Goal: Task Accomplishment & Management: Manage account settings

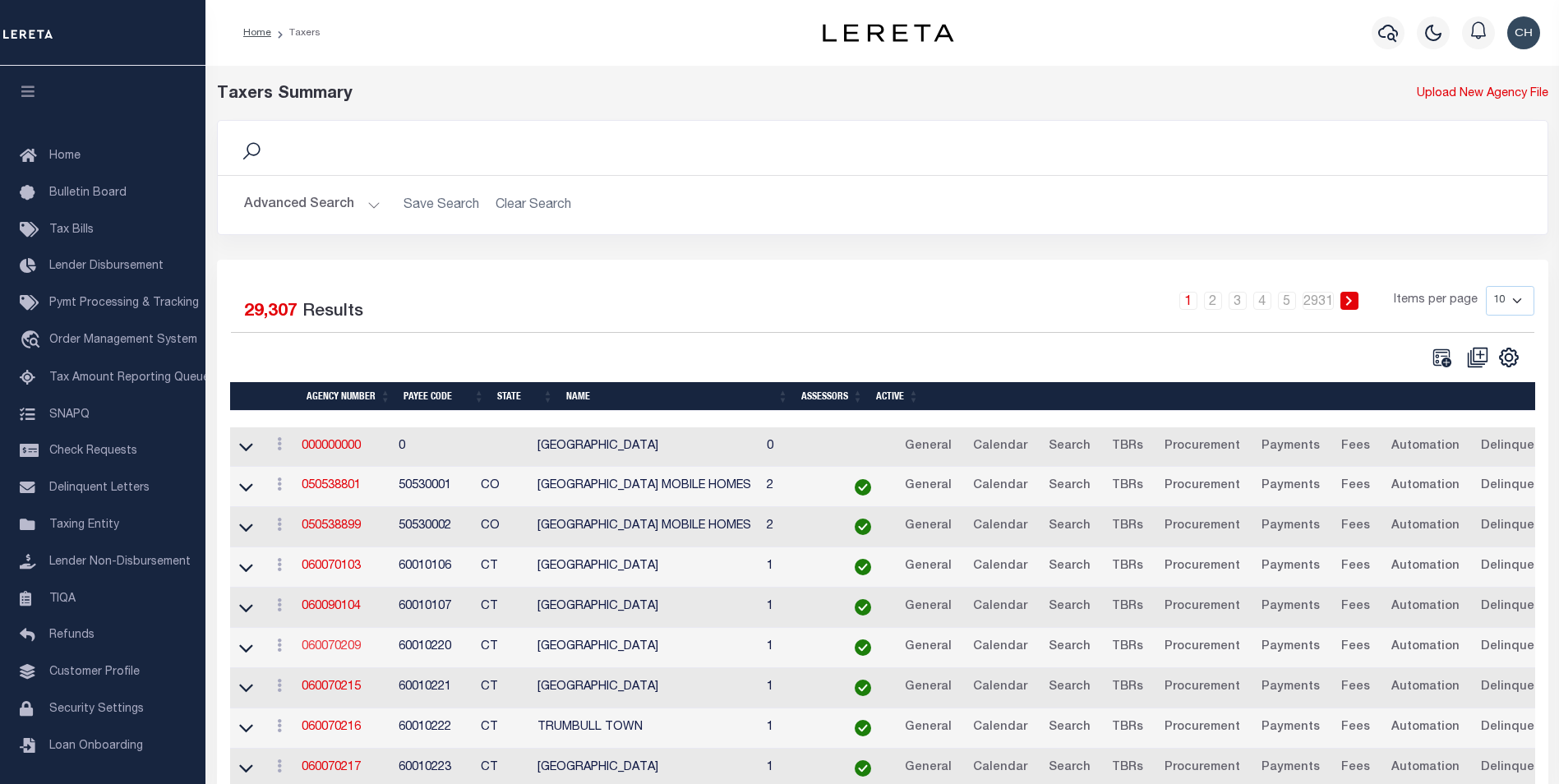
click at [348, 645] on link "060070209" at bounding box center [331, 646] width 60 height 12
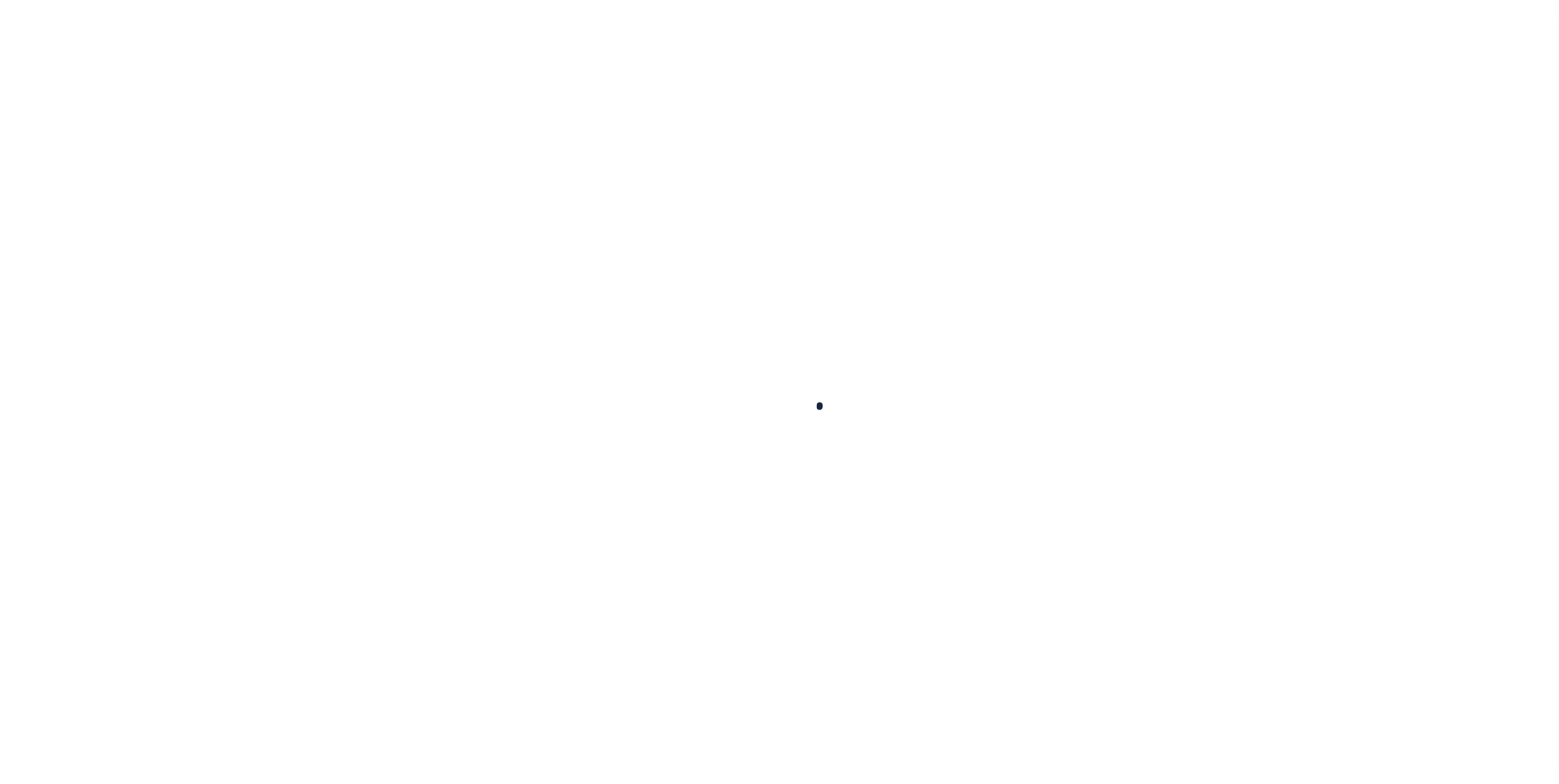
select select
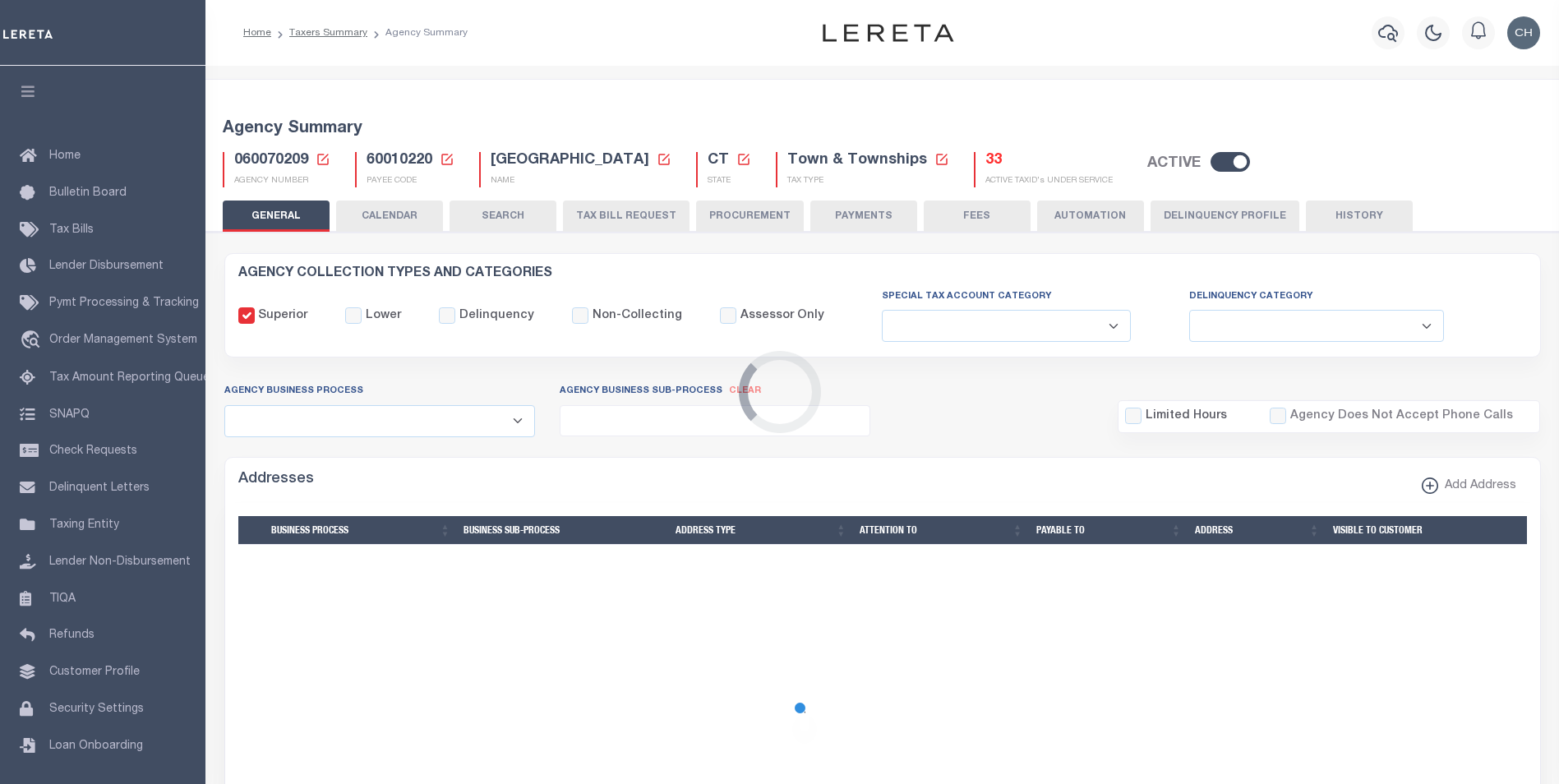
checkbox input "false"
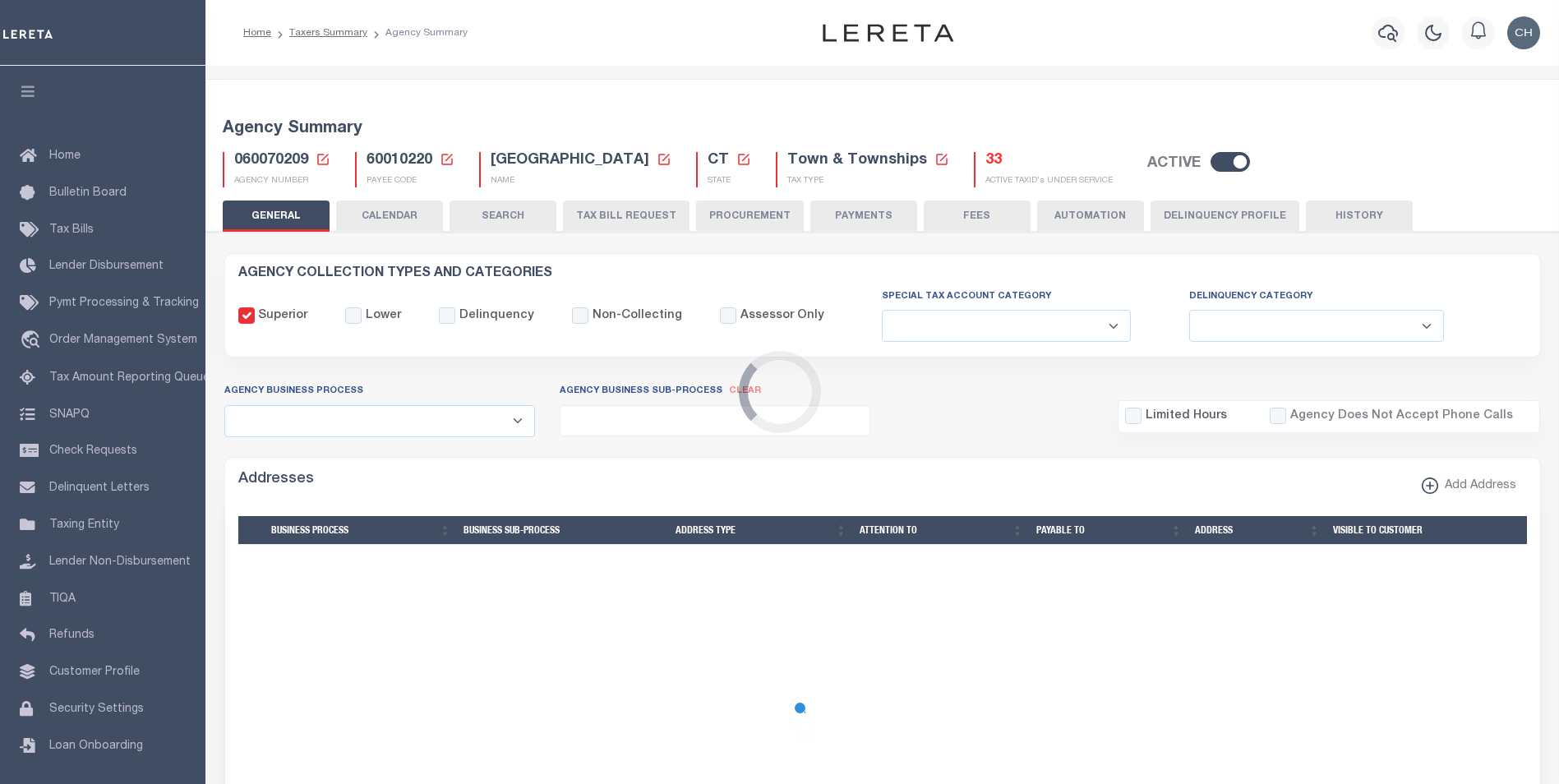
type input "900117019"
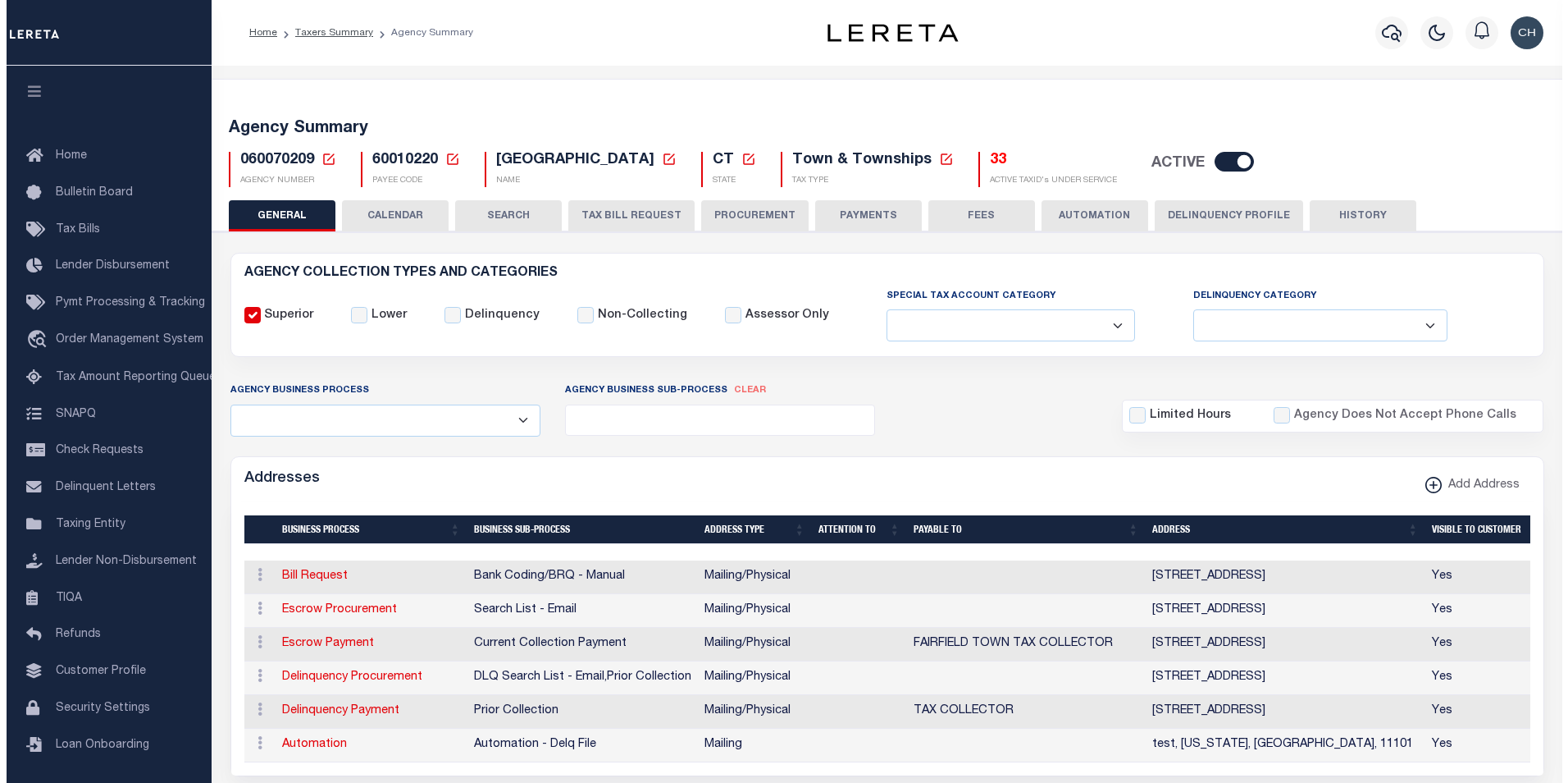
scroll to position [82, 0]
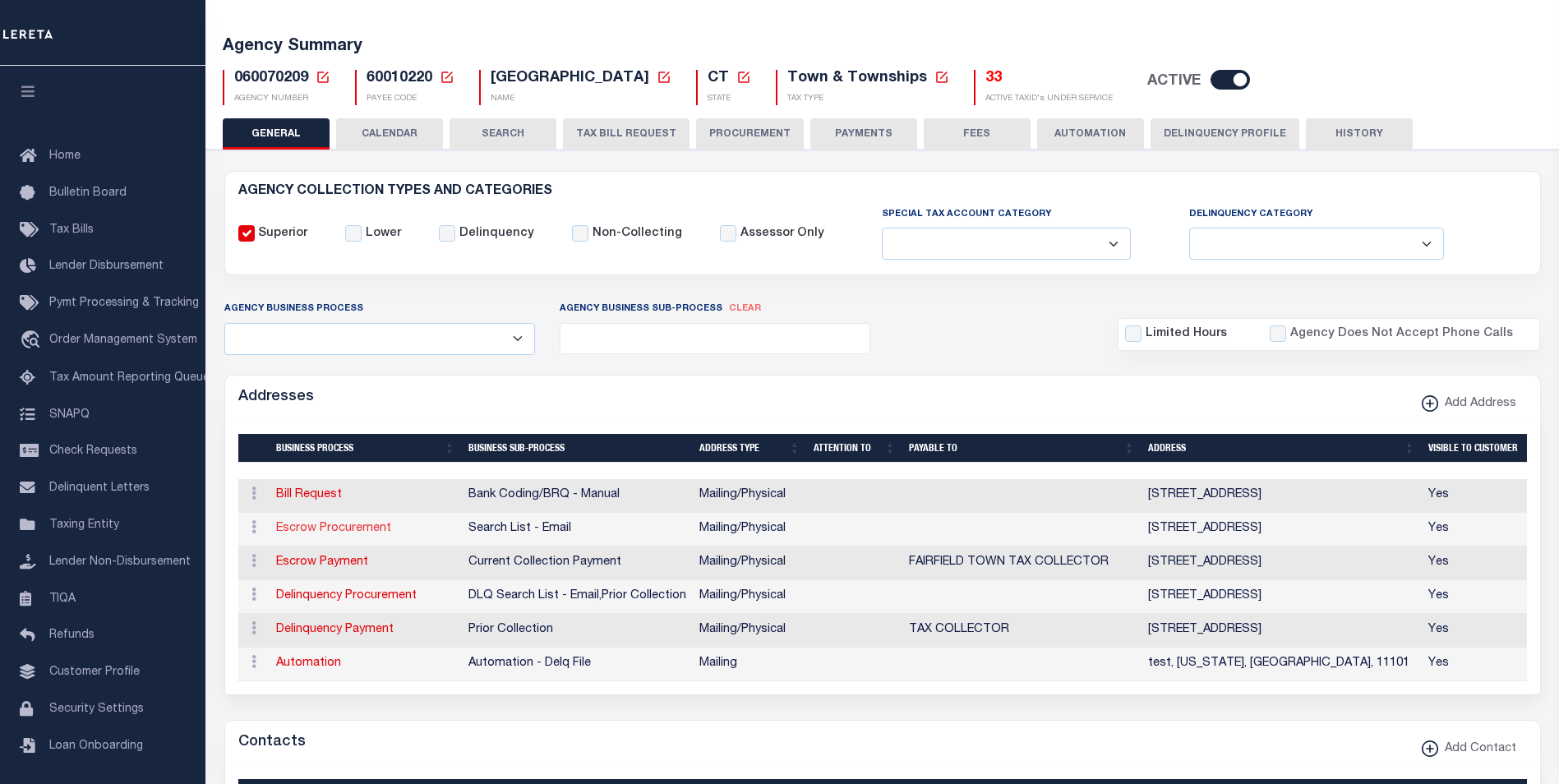
click at [345, 533] on link "Escrow Procurement" at bounding box center [334, 528] width 115 height 12
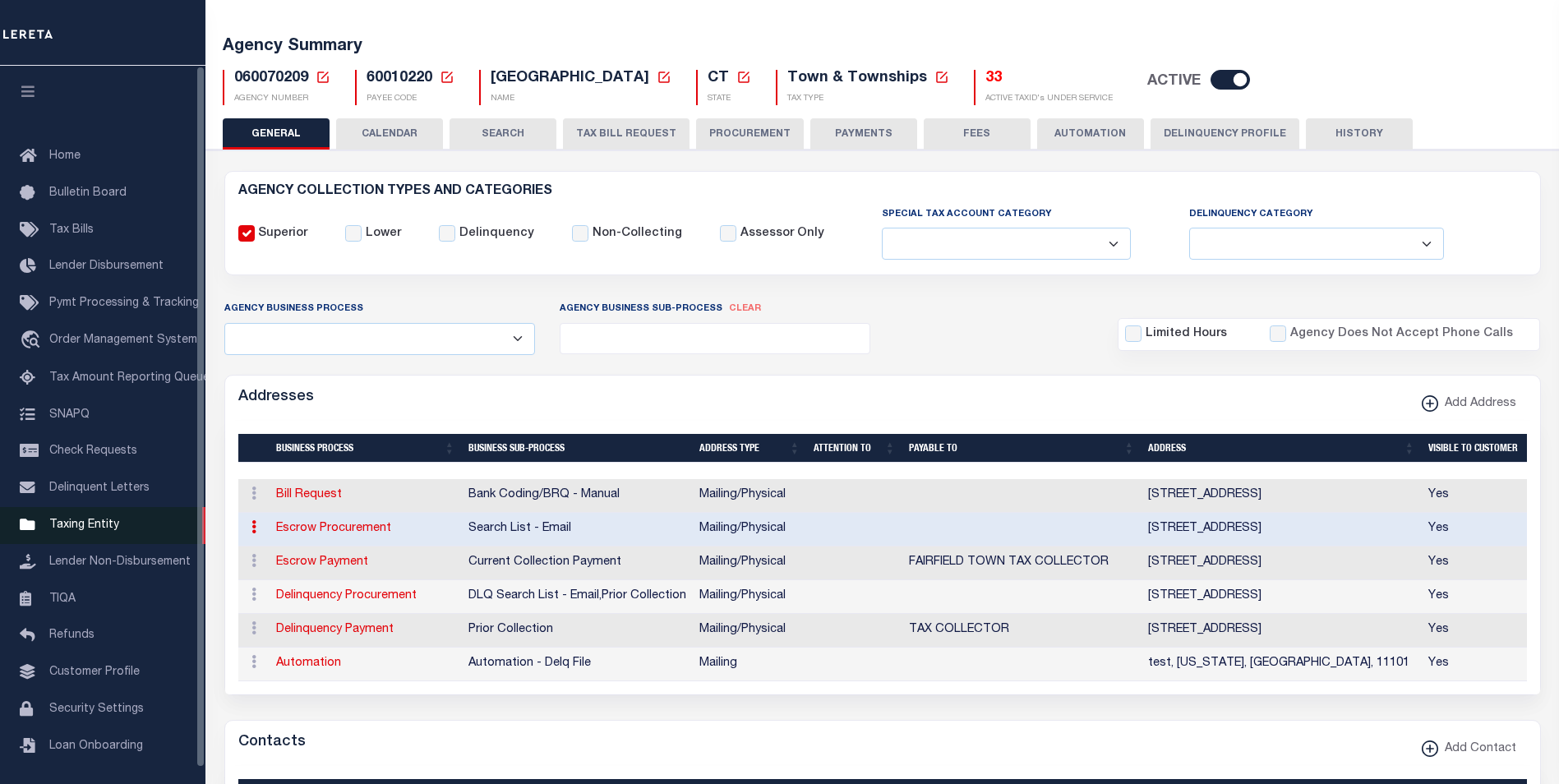
type input "[STREET_ADDRESS]"
type input "[GEOGRAPHIC_DATA]"
select select "CT"
type input "06824"
select select "5"
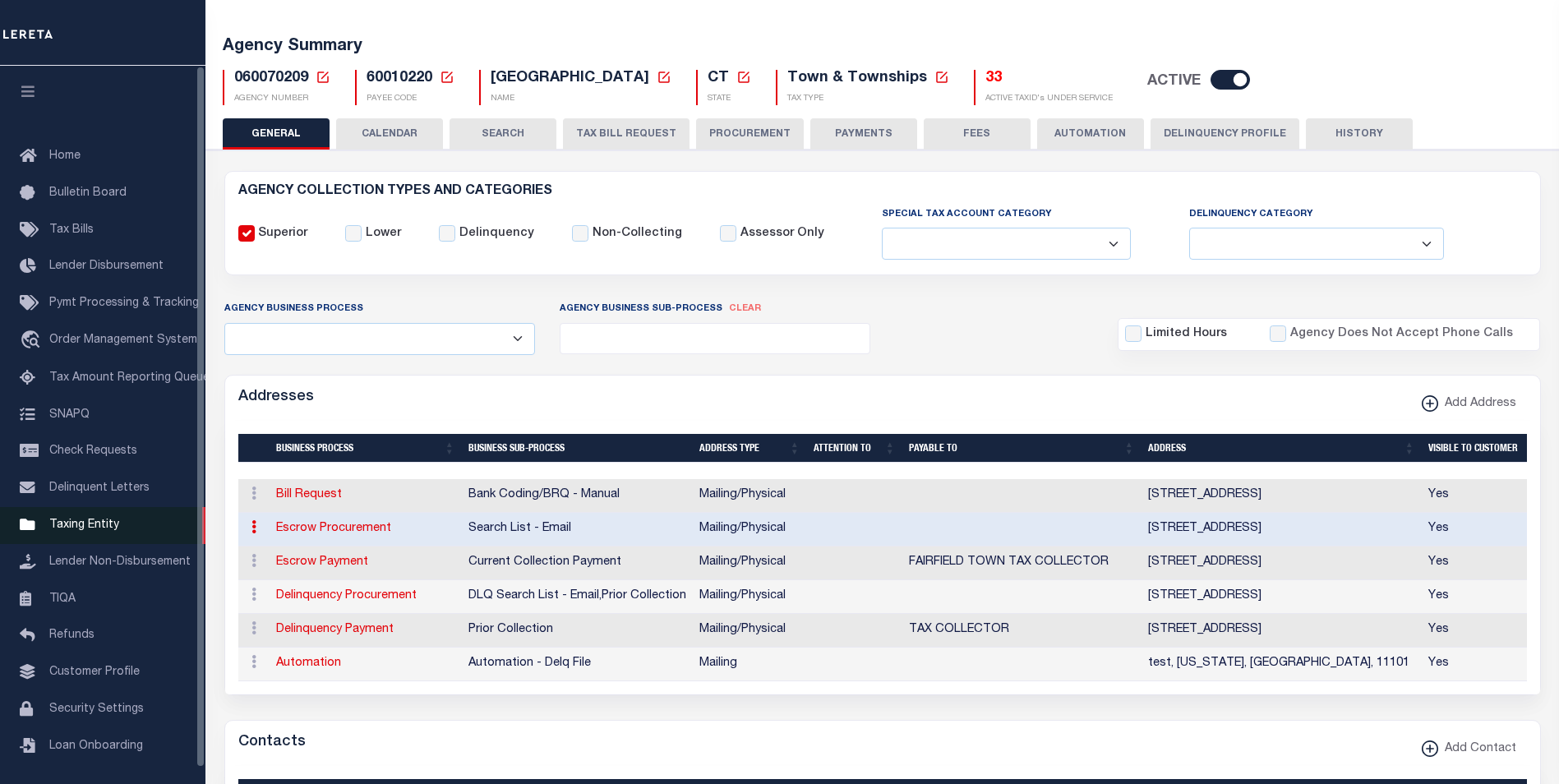
checkbox input "true"
select select "2"
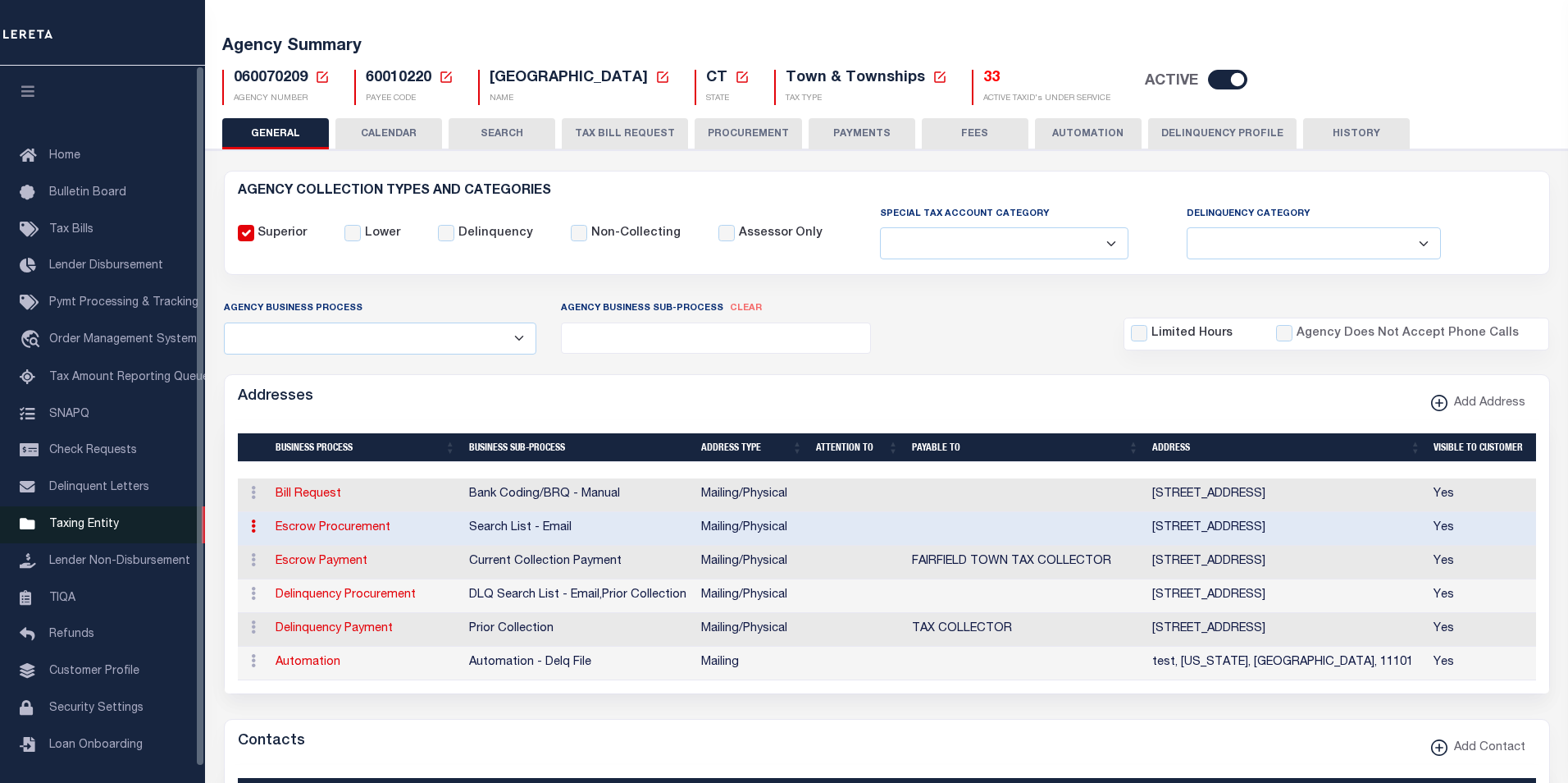
select select "5"
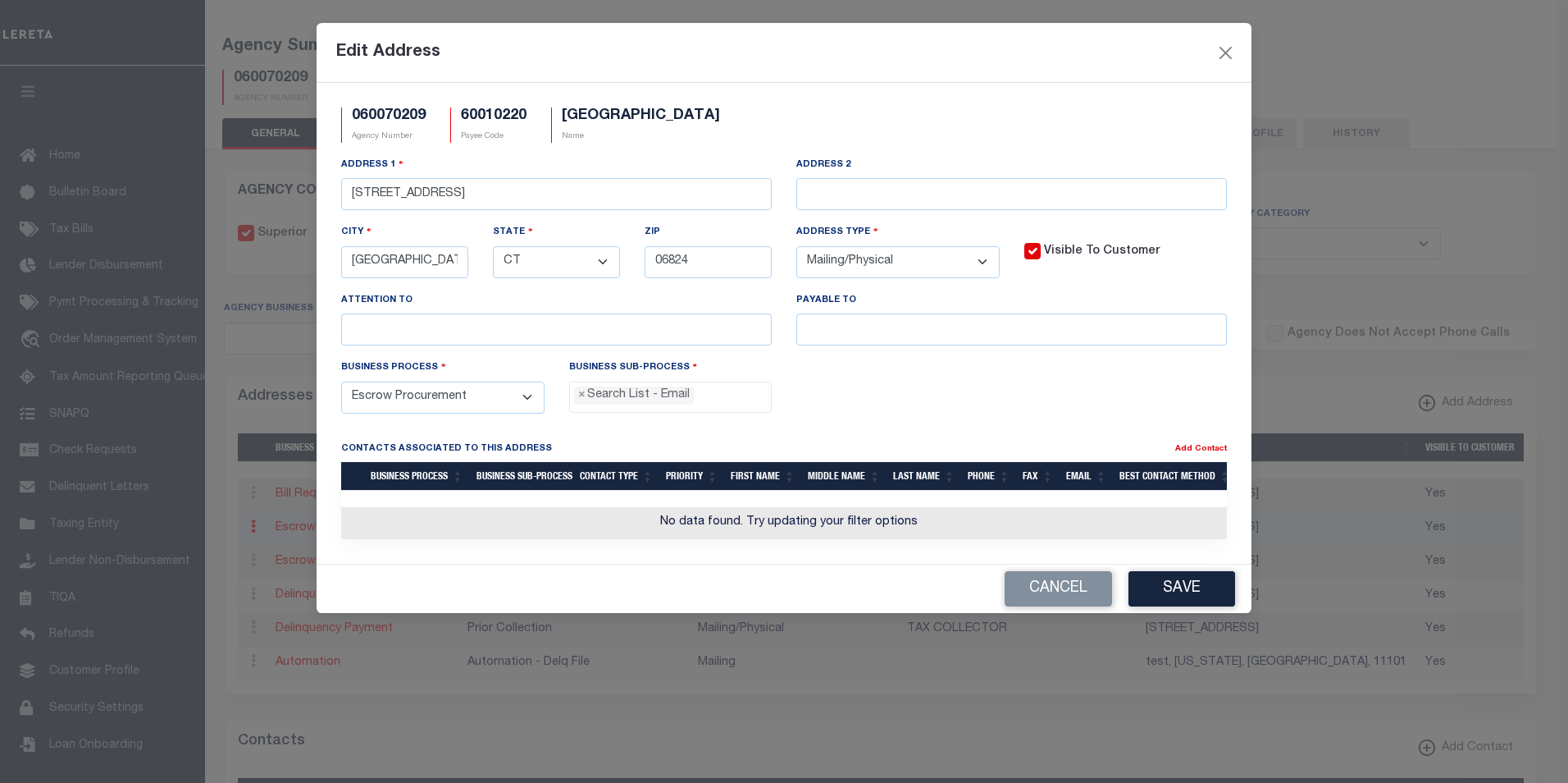
click at [697, 379] on div "Business Sub-Process All Automation - Current File Automation - Web Bots (Inter…" at bounding box center [670, 385] width 204 height 54
drag, startPoint x: 1215, startPoint y: 59, endPoint x: 1163, endPoint y: 115, distance: 76.4
click at [1214, 60] on div "Edit Address" at bounding box center [784, 53] width 935 height 59
click at [651, 30] on div "Edit Address" at bounding box center [784, 53] width 935 height 59
